Goal: Task Accomplishment & Management: Manage account settings

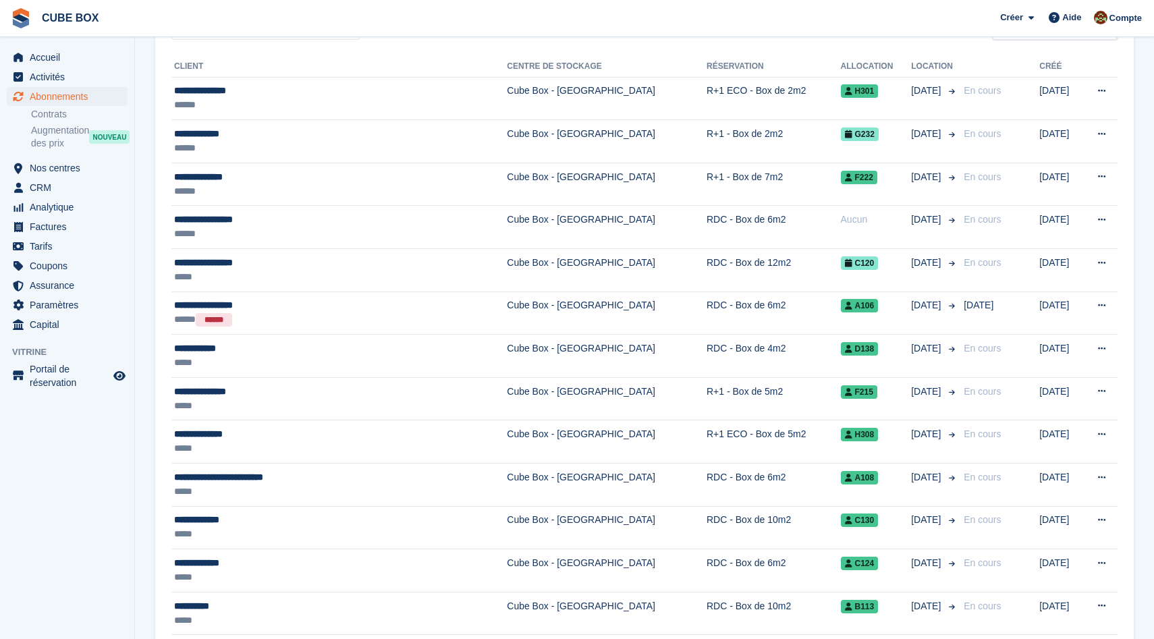
scroll to position [151, 0]
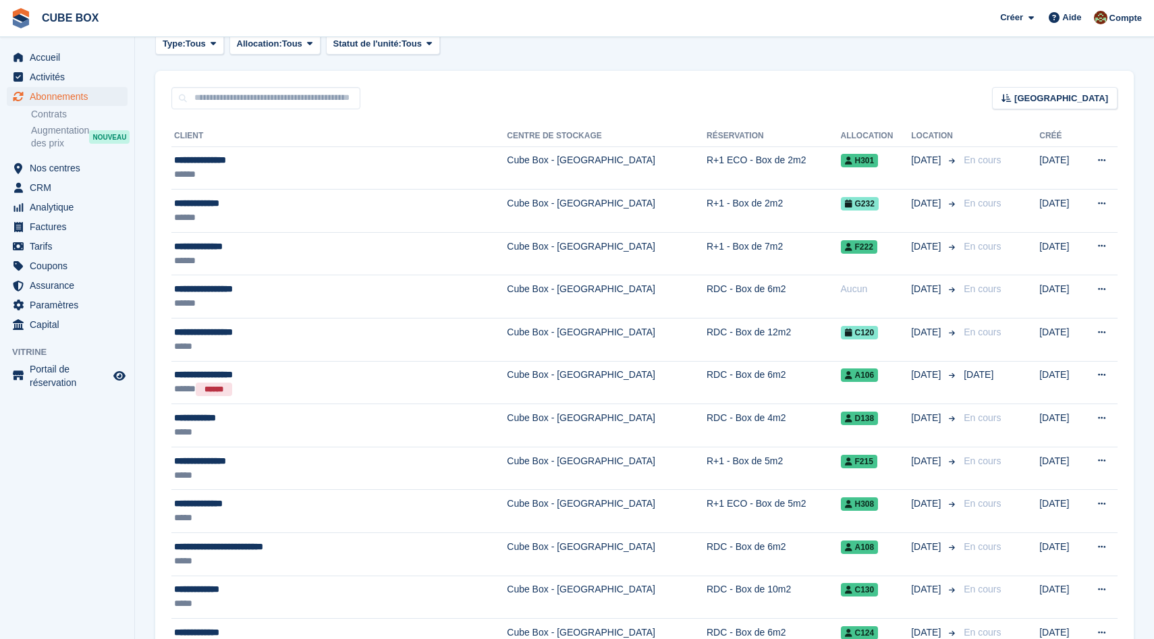
scroll to position [75, 0]
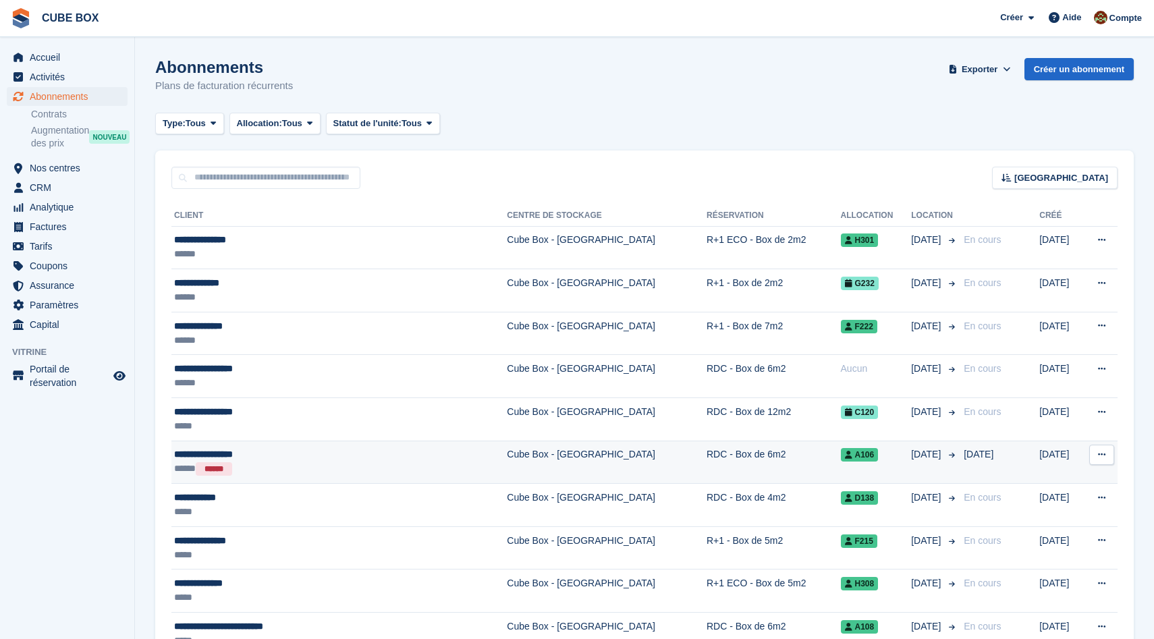
click at [228, 449] on div "**********" at bounding box center [297, 454] width 246 height 14
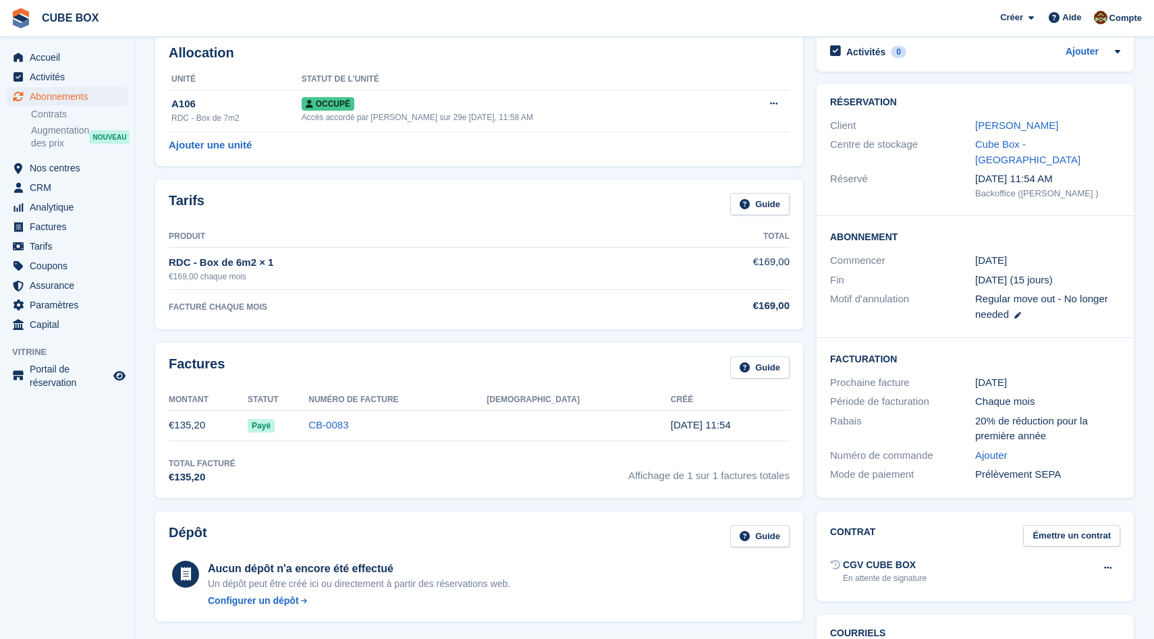
scroll to position [69, 0]
click at [988, 128] on link "[PERSON_NAME]" at bounding box center [1016, 125] width 83 height 11
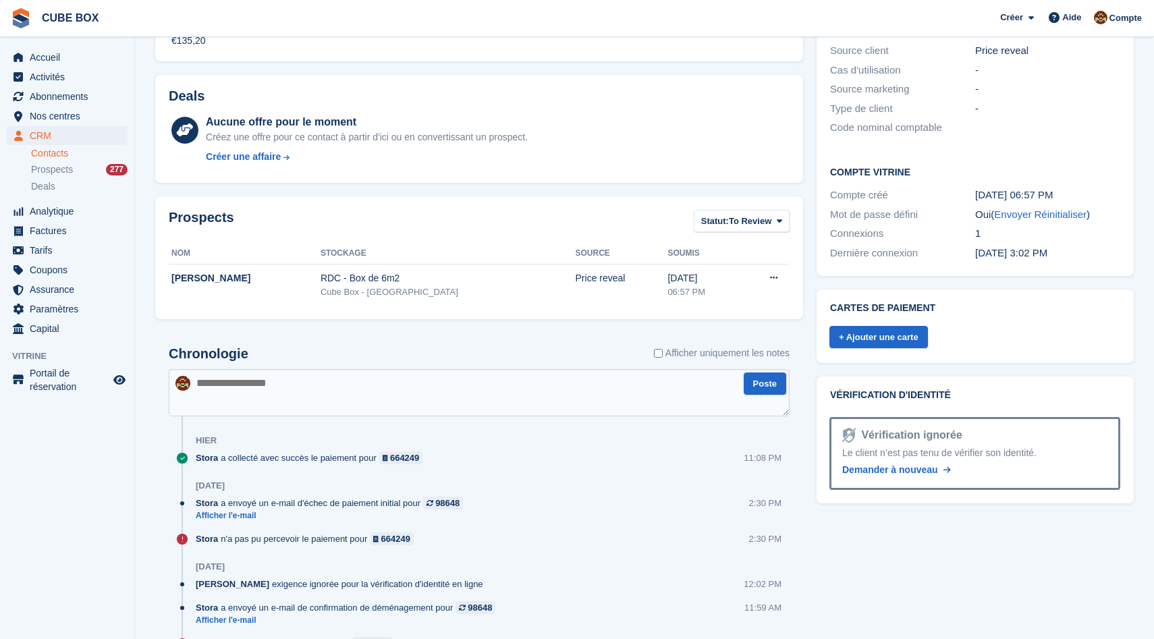
scroll to position [343, 0]
click at [862, 327] on link "+ Ajouter une carte" at bounding box center [878, 338] width 99 height 22
